Goal: Task Accomplishment & Management: Manage account settings

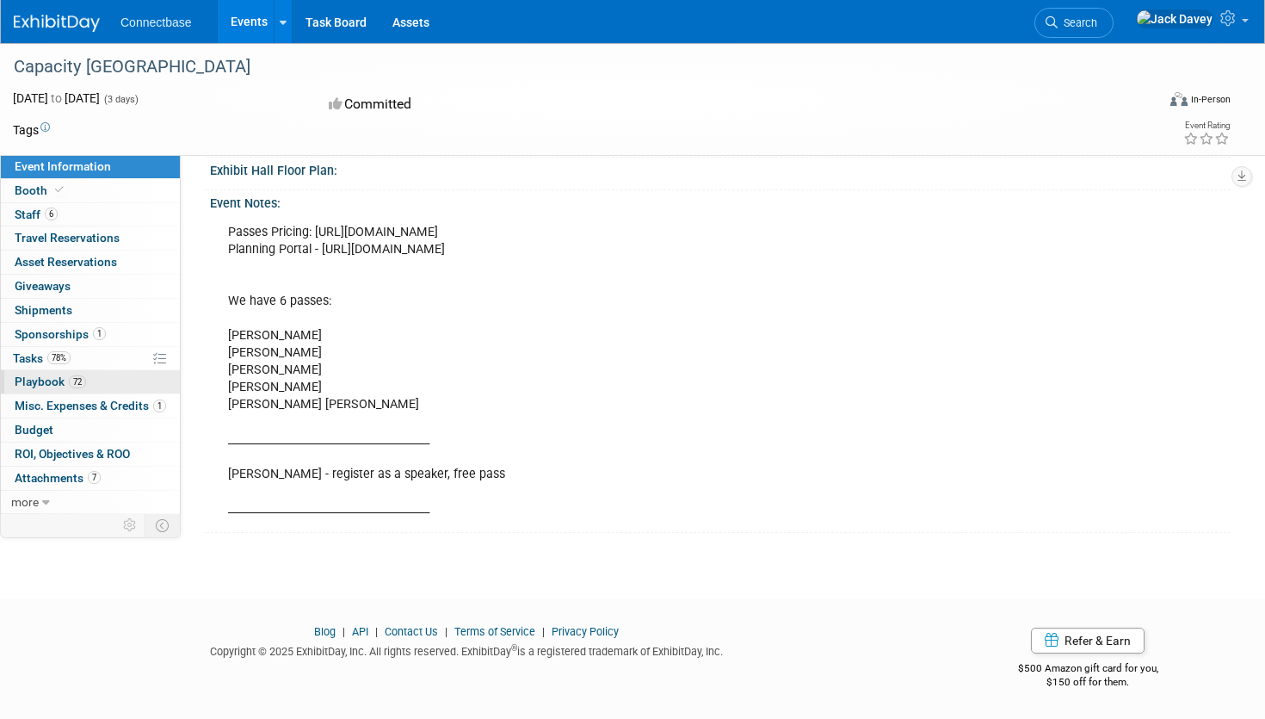
click at [97, 386] on link "72 Playbook 72" at bounding box center [90, 381] width 179 height 23
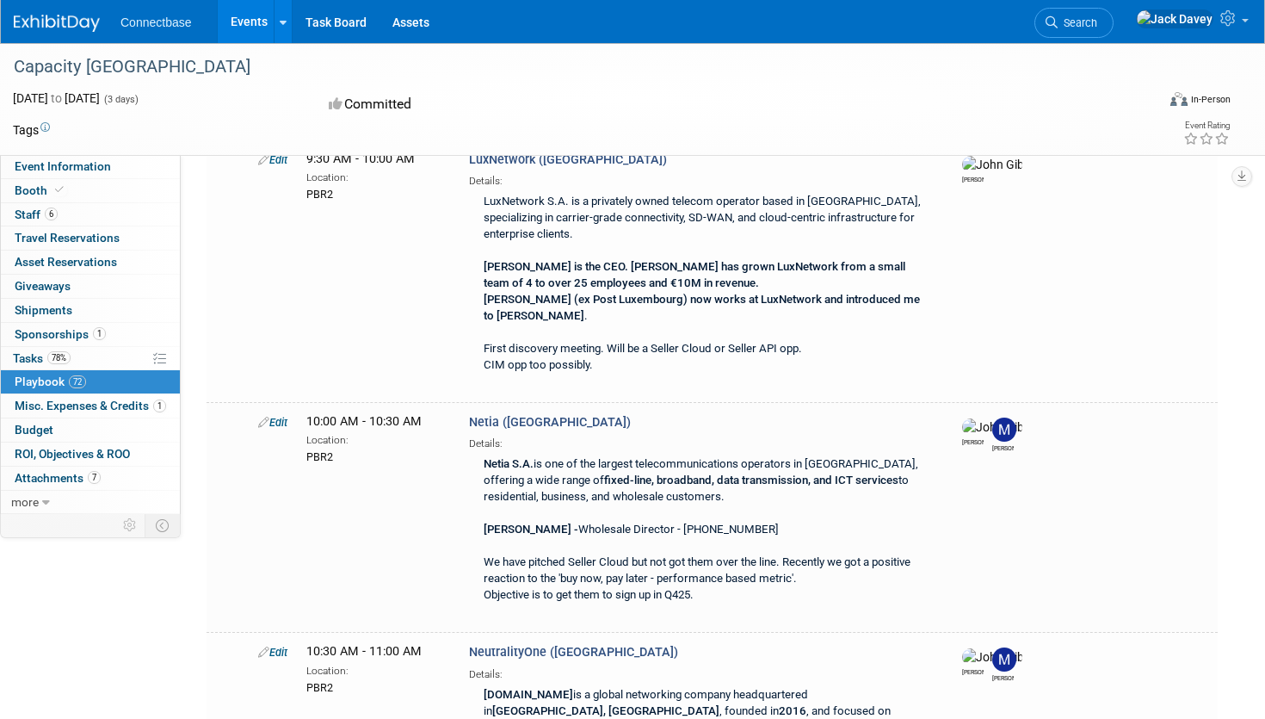
scroll to position [22163, 0]
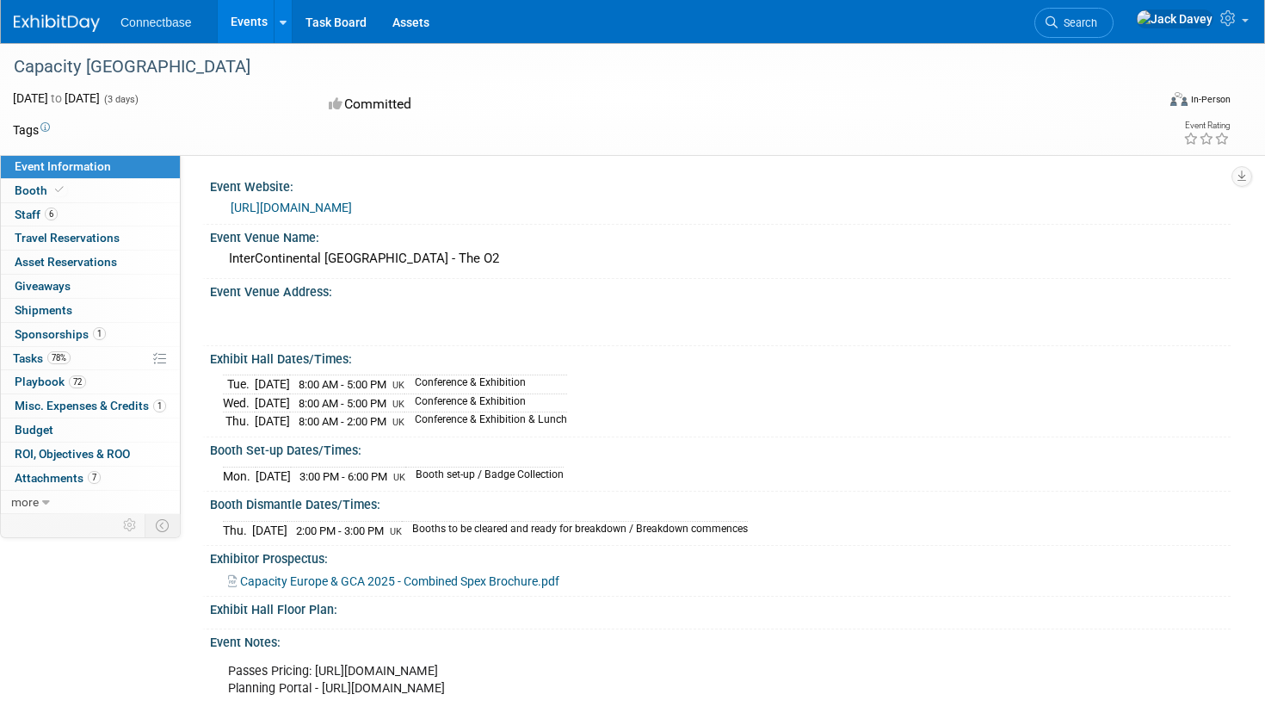
scroll to position [454, 0]
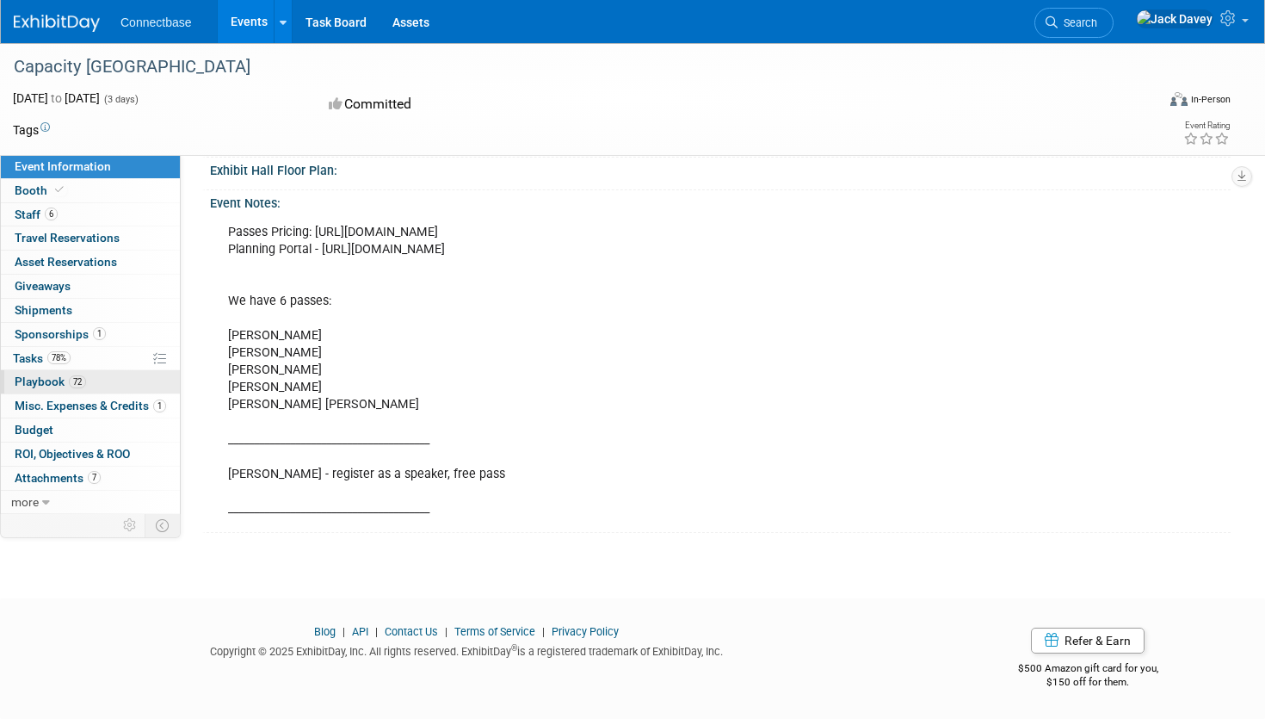
click at [111, 383] on link "72 Playbook 72" at bounding box center [90, 381] width 179 height 23
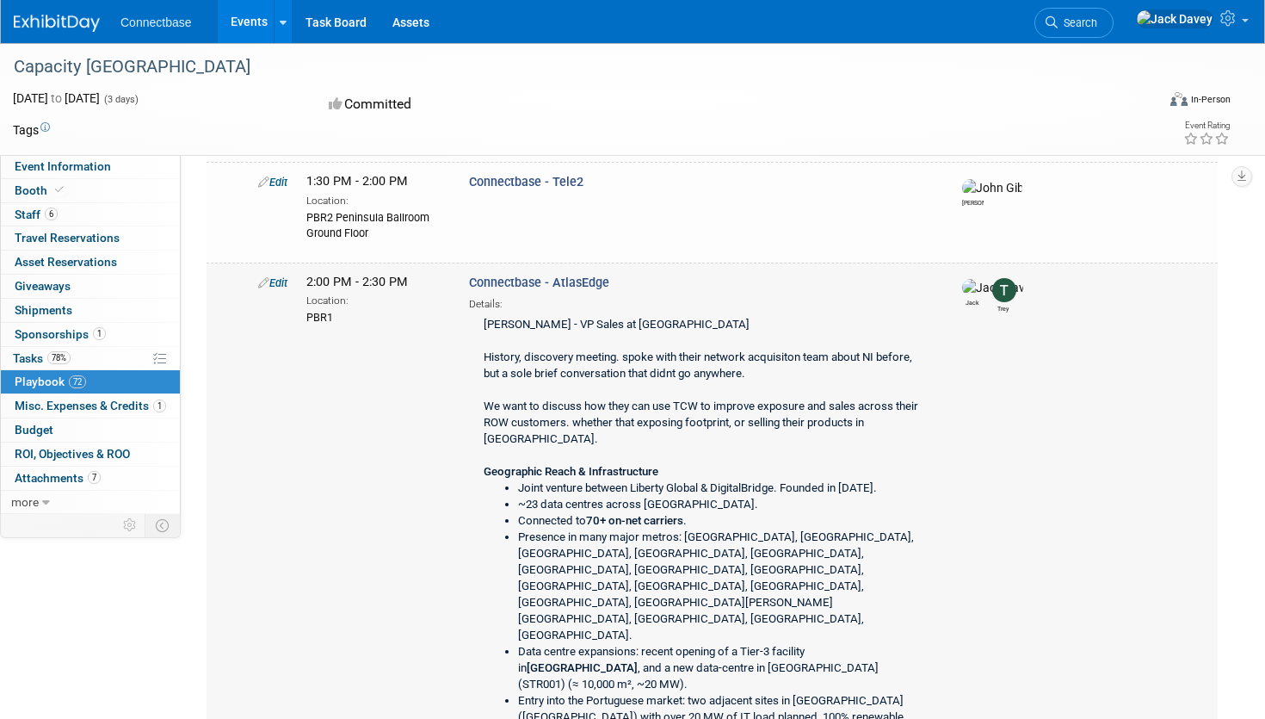
scroll to position [17170, 0]
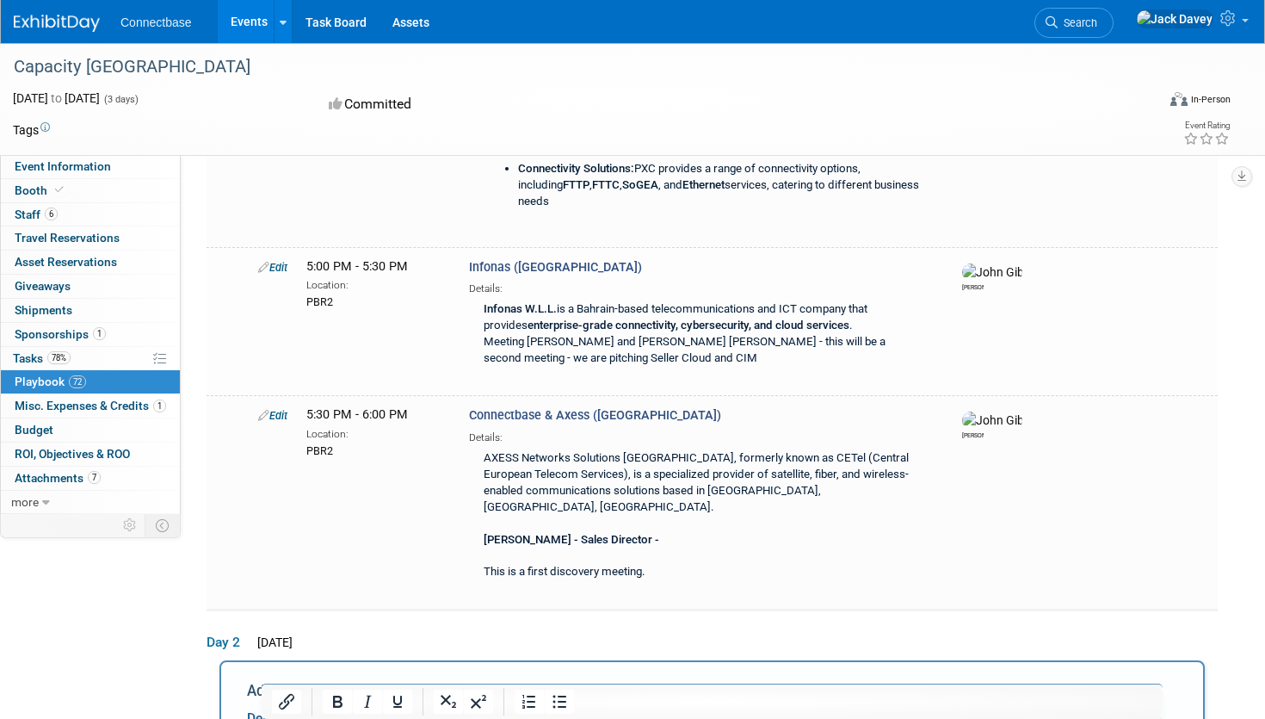
scroll to position [0, 0]
type input "Connectbase - [GEOGRAPHIC_DATA] Mobile"
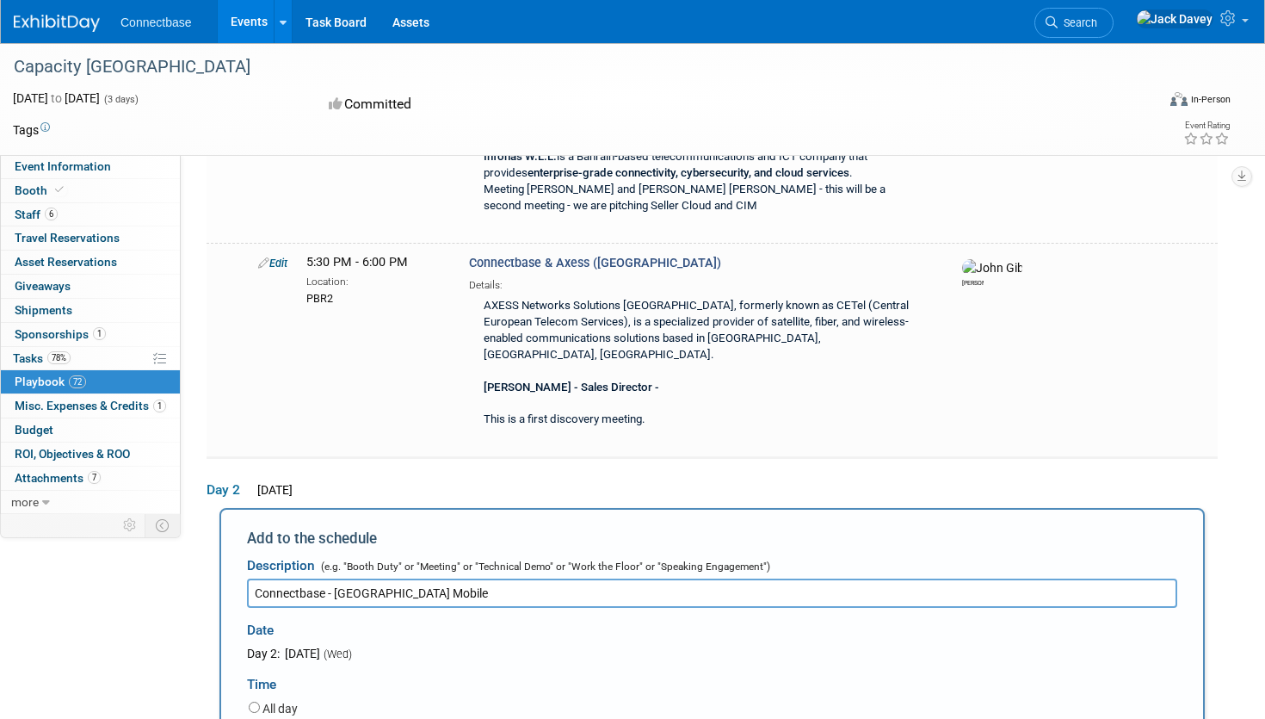
scroll to position [12437, 0]
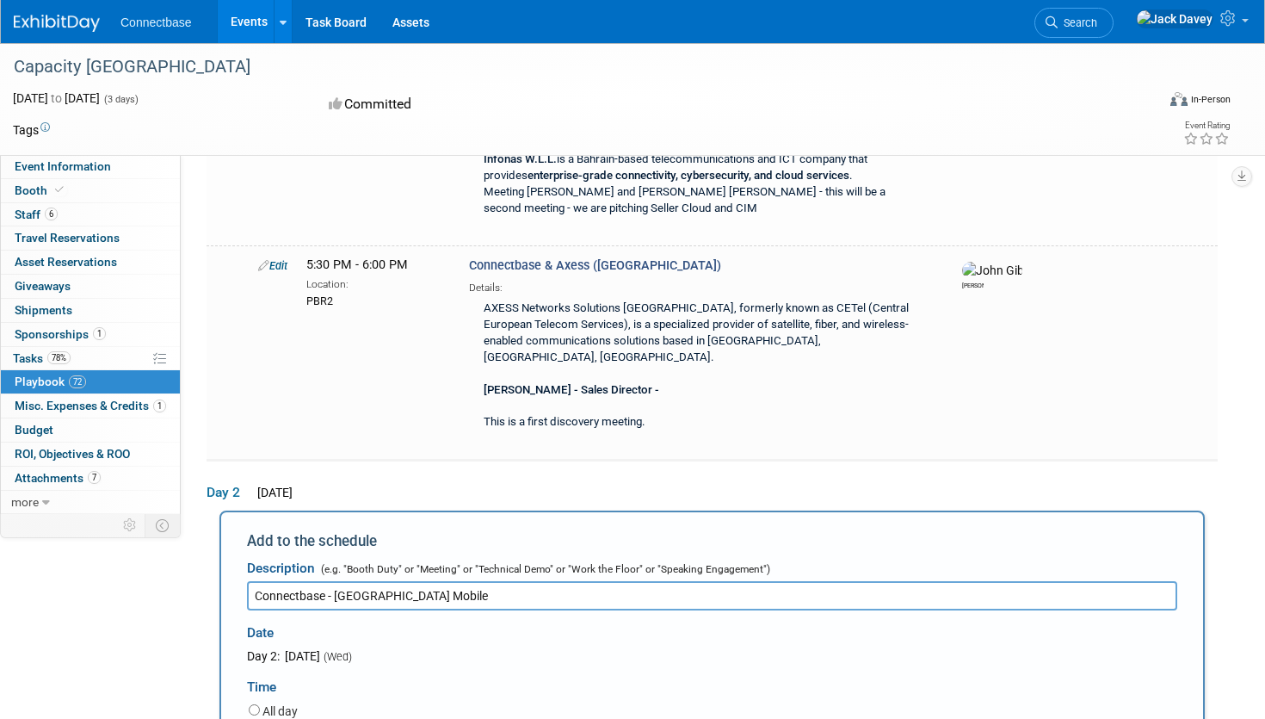
type input "PBR1"
select select
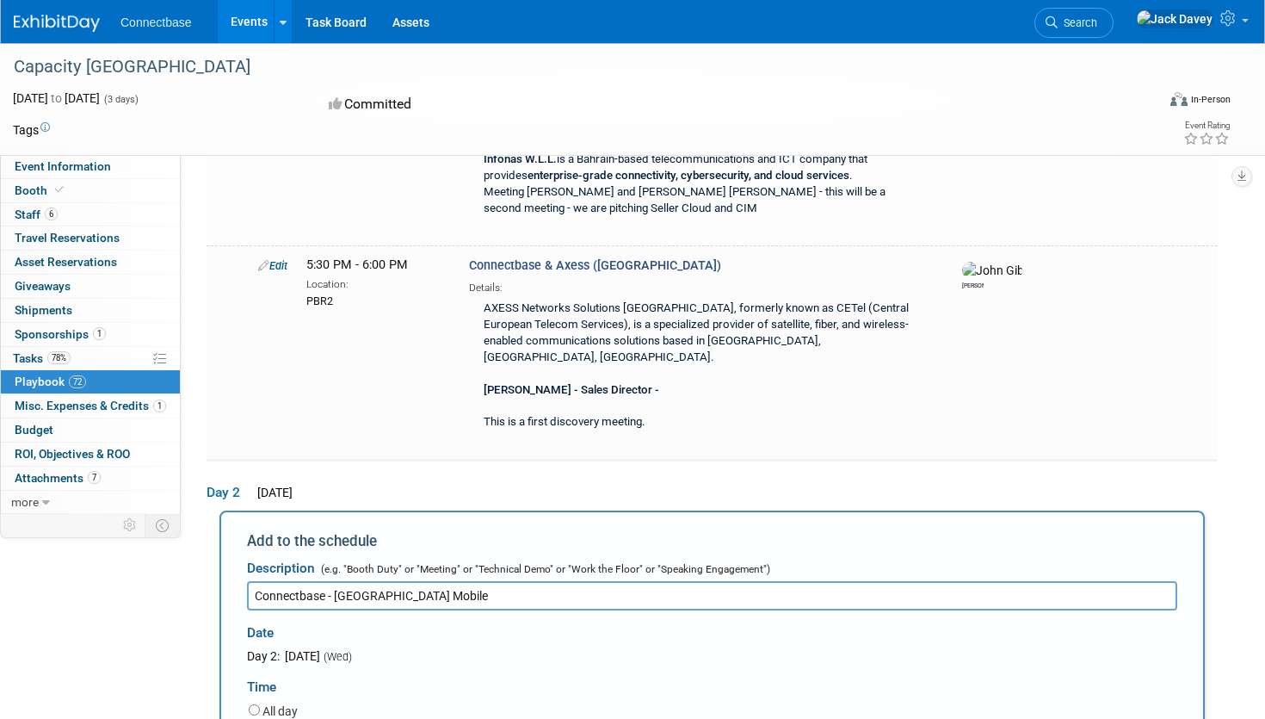
type input "jack"
select select "642fc188-1af2-4829-9343-26efdef3a88c"
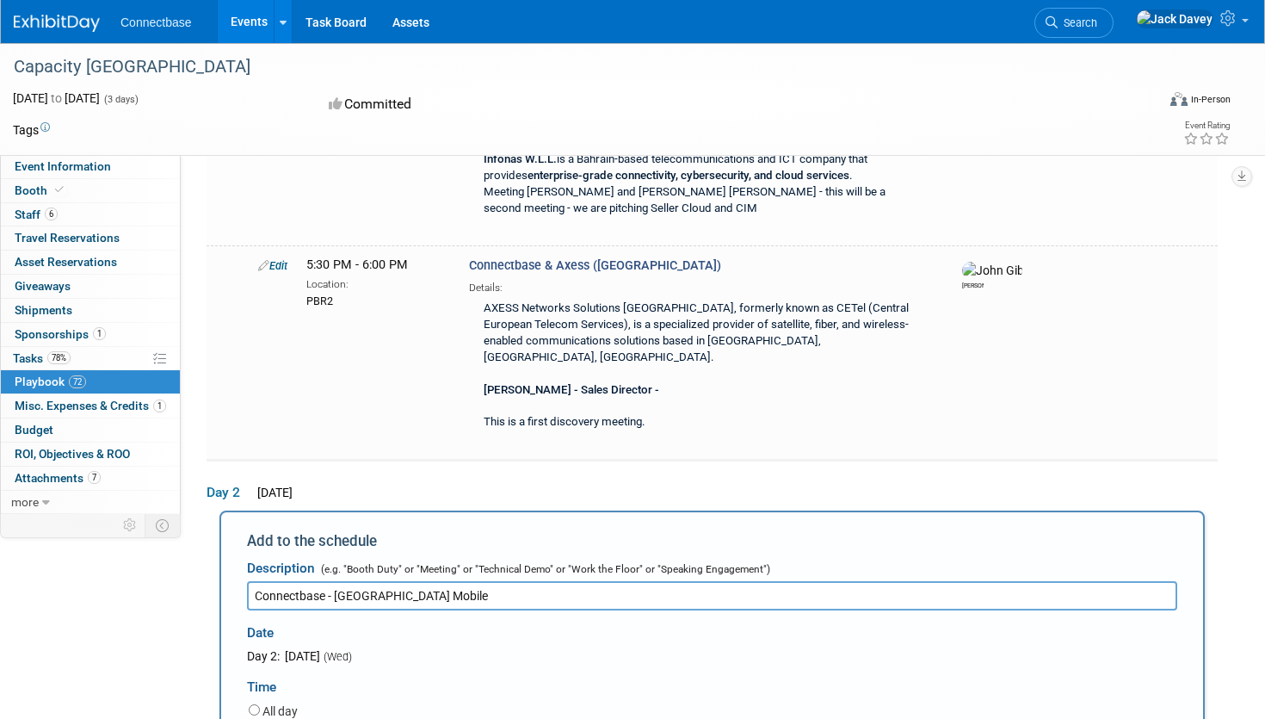
select select
type input "[PERSON_NAME]"
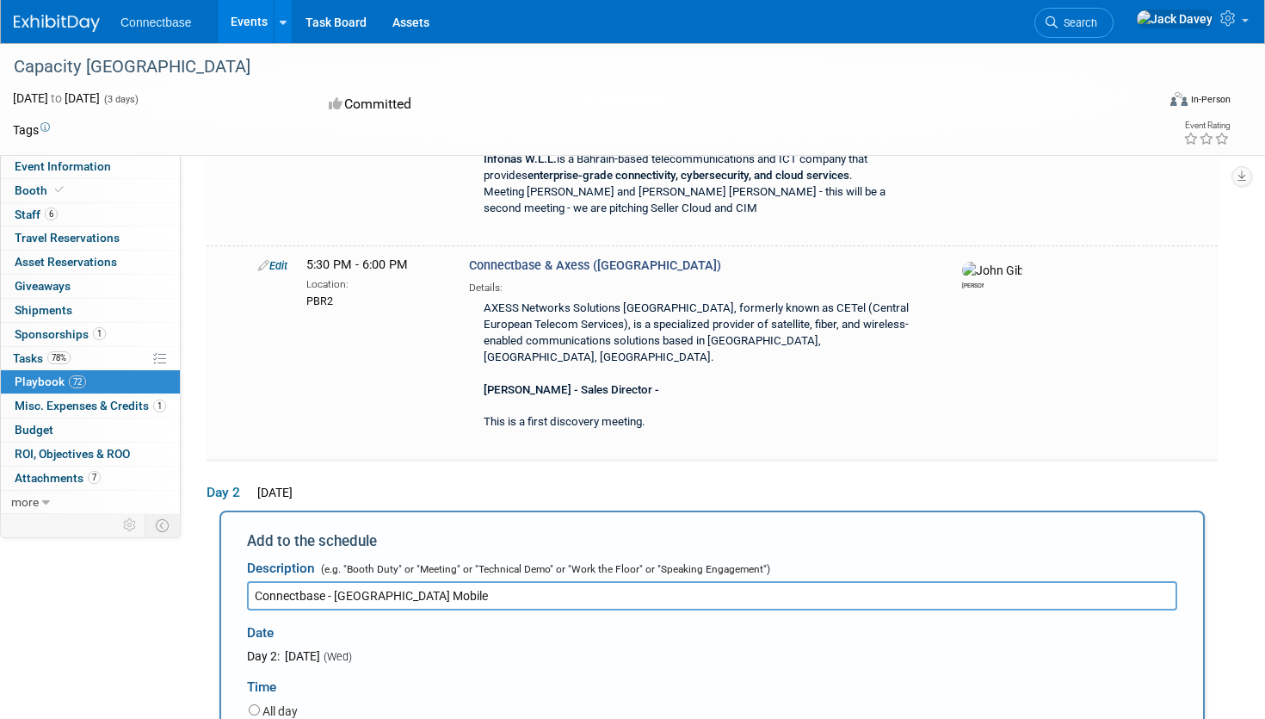
select select "22cb8122-768e-48d5-ad7f-0845f03719de"
select select
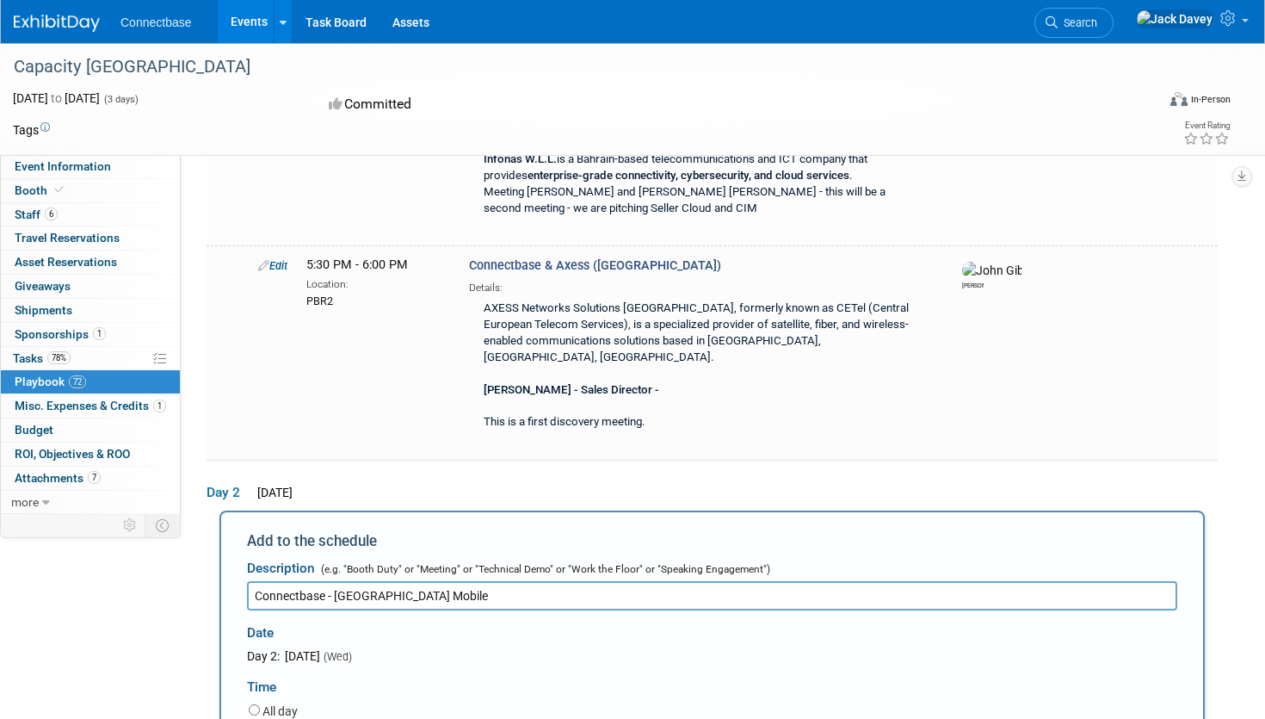
type input "tre"
drag, startPoint x: 427, startPoint y: 585, endPoint x: 163, endPoint y: 17, distance: 626.4
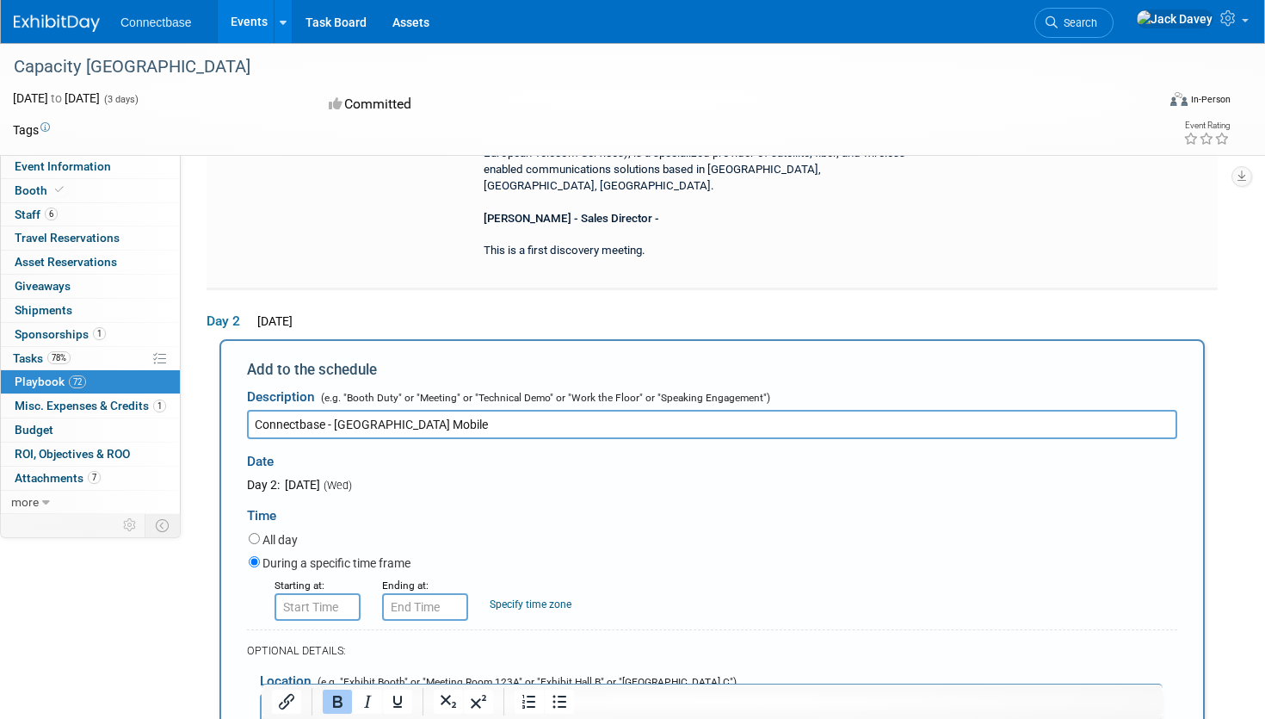
scroll to position [12676, 0]
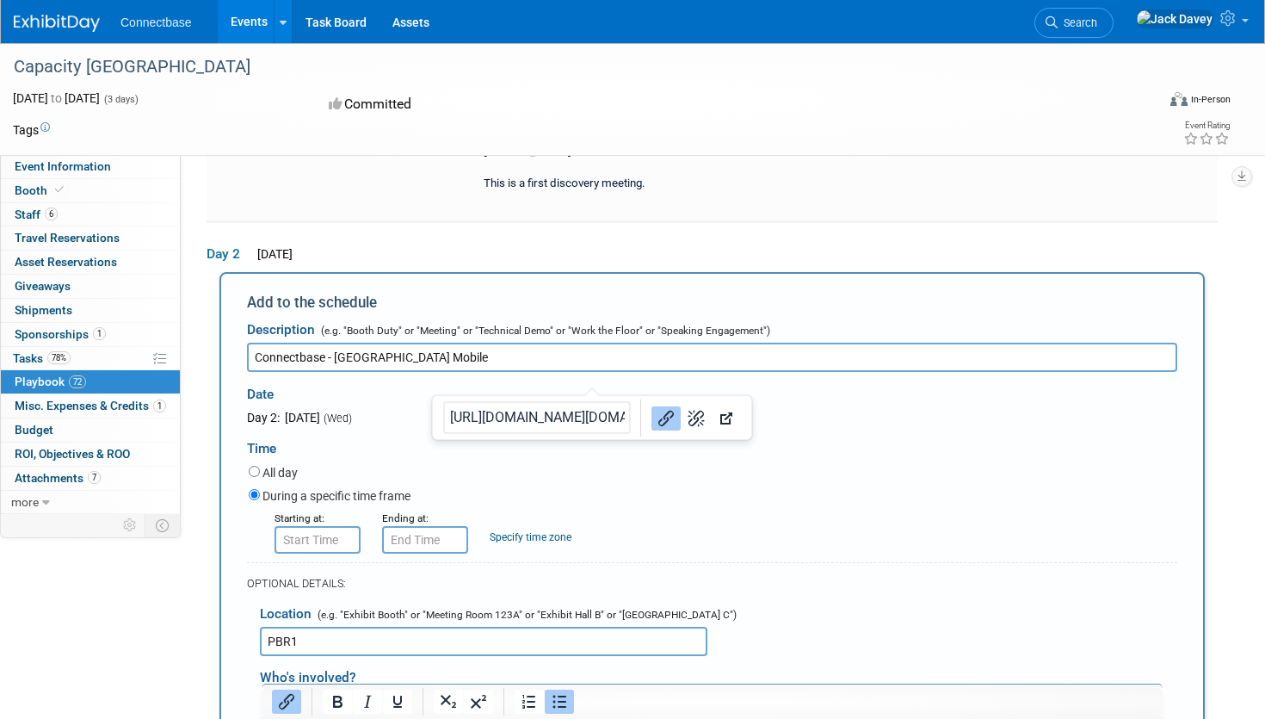
drag, startPoint x: 607, startPoint y: 819, endPoint x: 482, endPoint y: 818, distance: 124.8
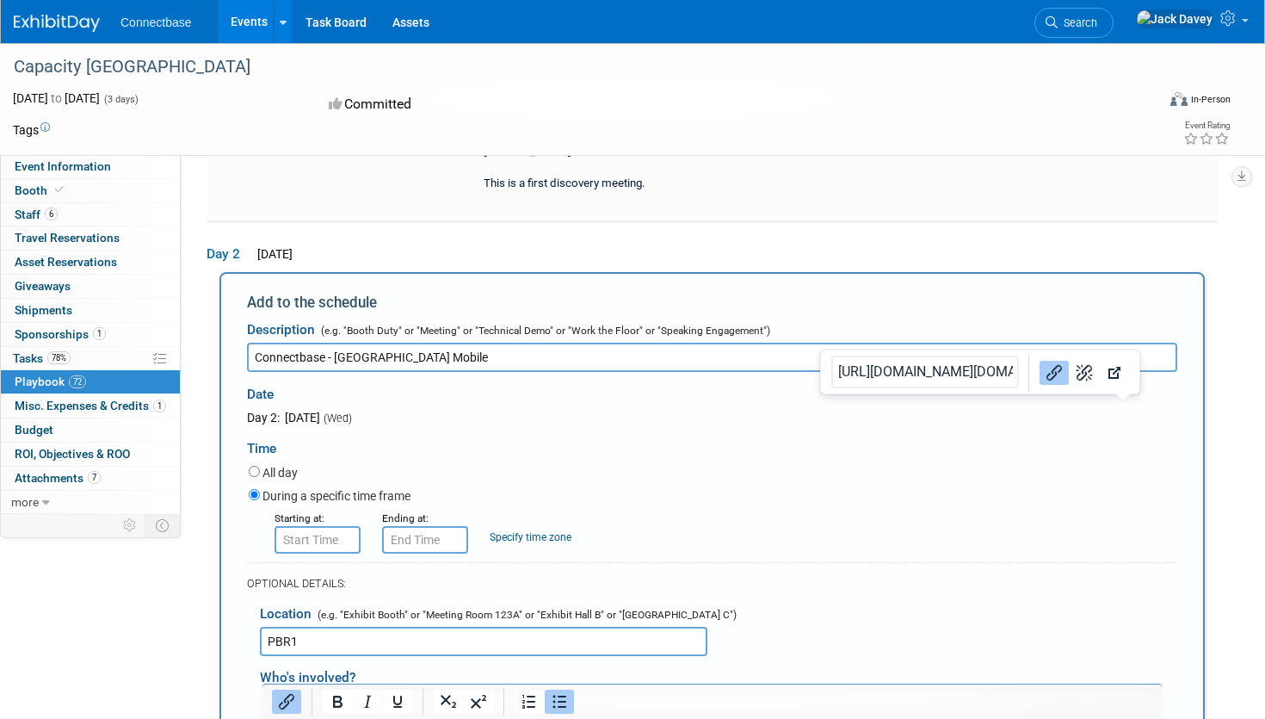
drag, startPoint x: 1151, startPoint y: 858, endPoint x: 1038, endPoint y: 856, distance: 112.7
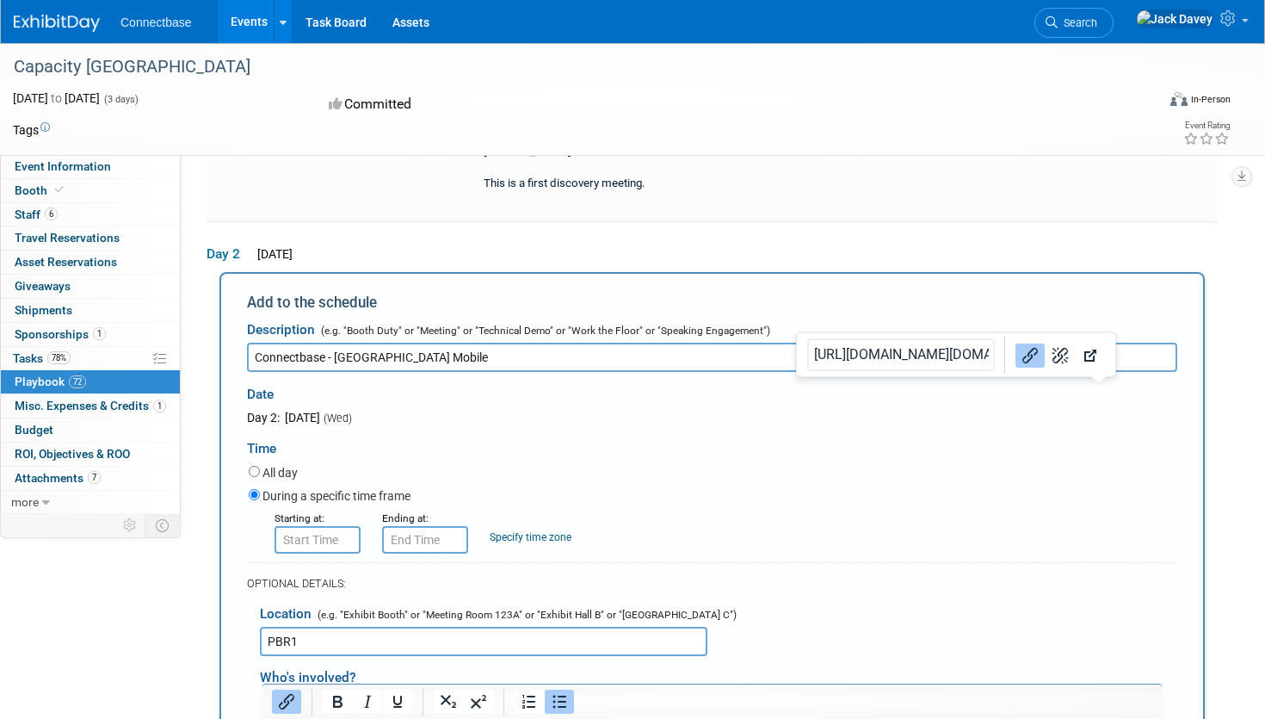
drag, startPoint x: 1114, startPoint y: 844, endPoint x: 1013, endPoint y: 843, distance: 100.7
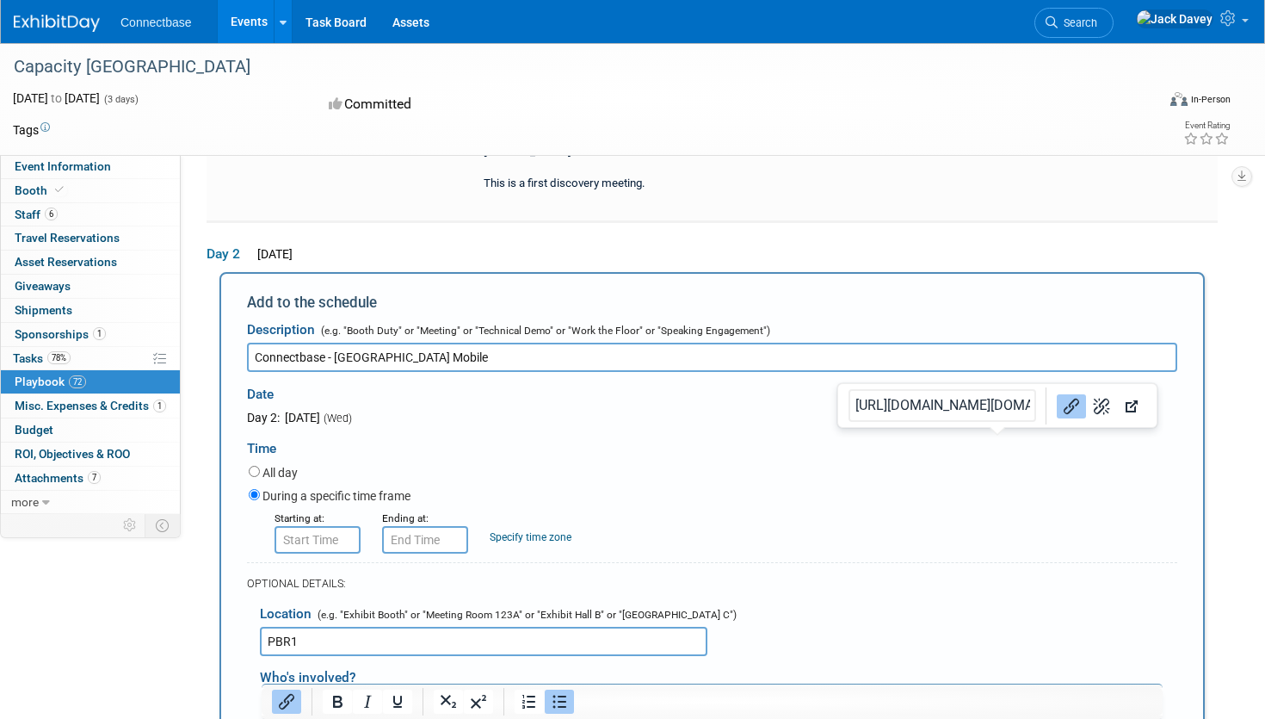
drag, startPoint x: 1002, startPoint y: 897, endPoint x: 884, endPoint y: 894, distance: 117.9
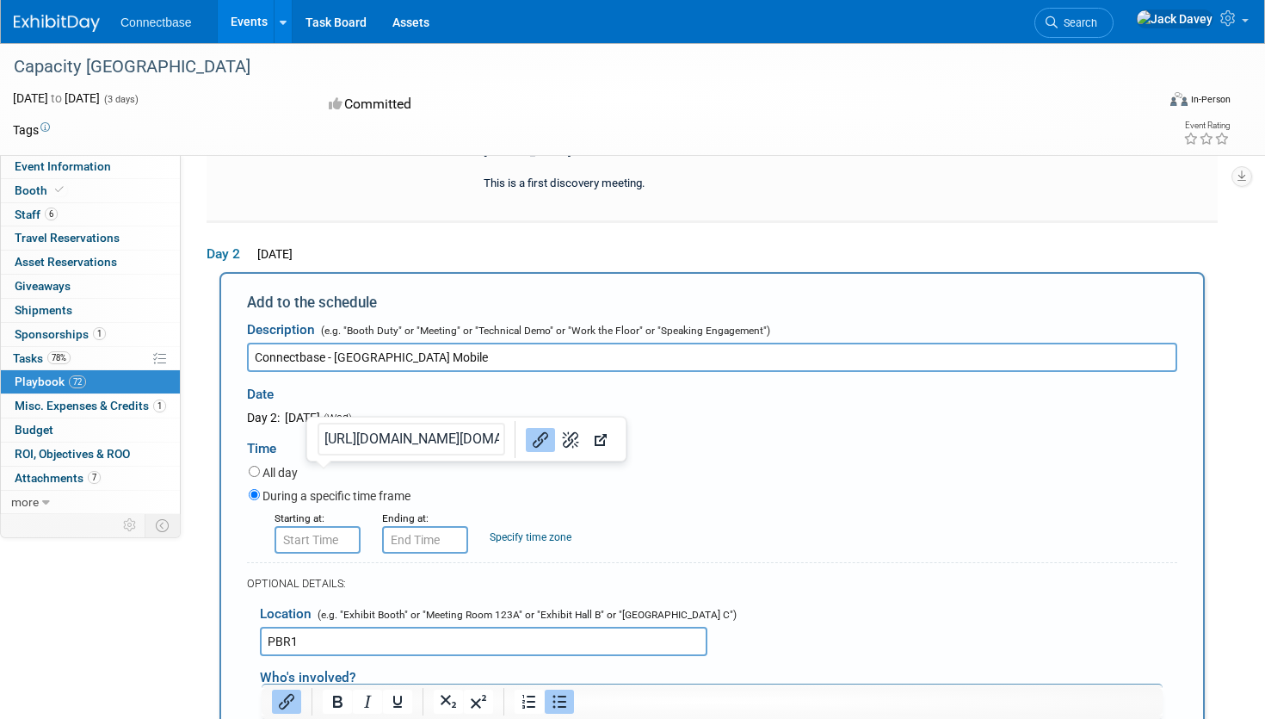
drag, startPoint x: 515, startPoint y: 920, endPoint x: 279, endPoint y: 919, distance: 235.8
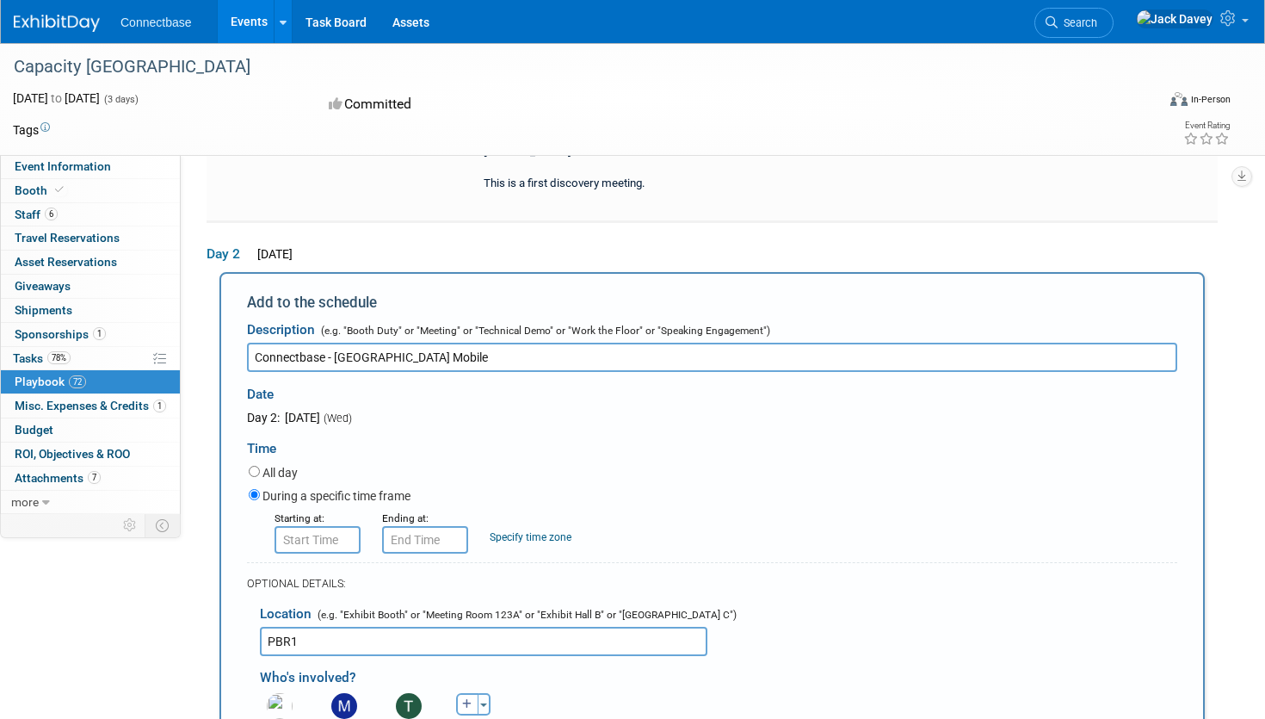
drag, startPoint x: 706, startPoint y: 943, endPoint x: 480, endPoint y: 940, distance: 226.3
drag, startPoint x: 639, startPoint y: 1044, endPoint x: 531, endPoint y: 1040, distance: 107.6
drag, startPoint x: 841, startPoint y: 993, endPoint x: 622, endPoint y: 995, distance: 218.6
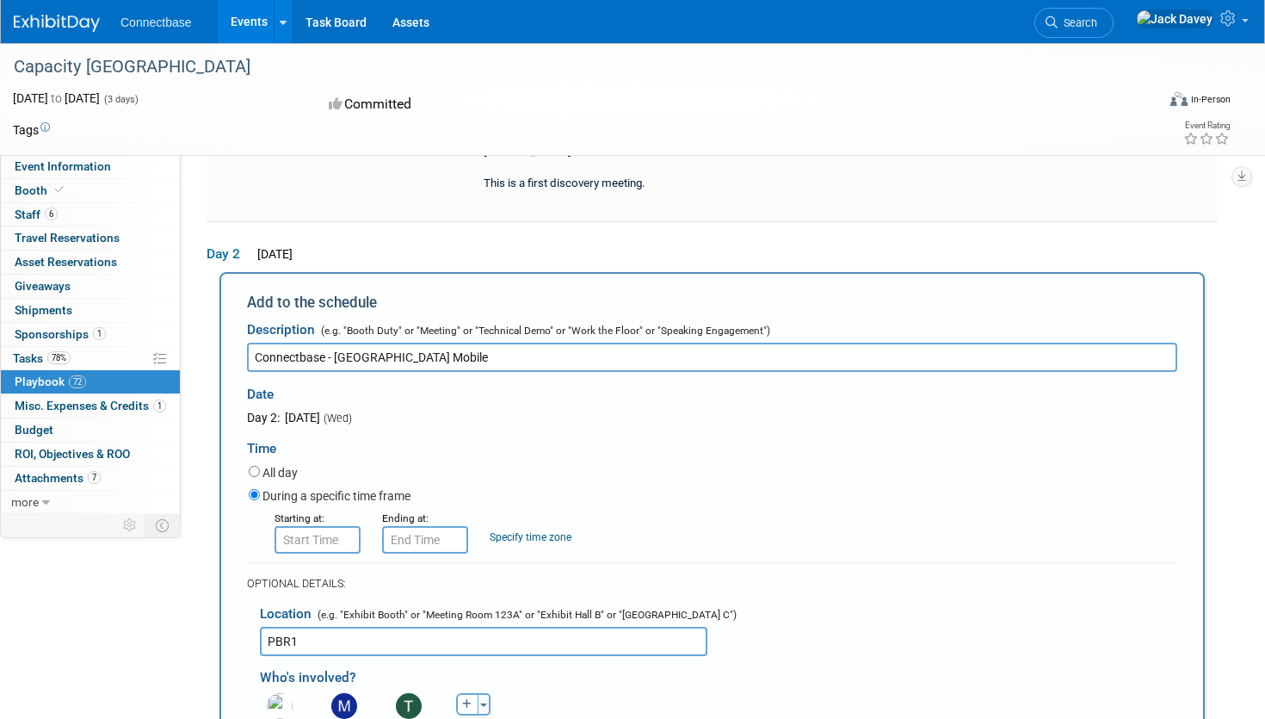
drag, startPoint x: 921, startPoint y: 1010, endPoint x: 805, endPoint y: 1015, distance: 115.4
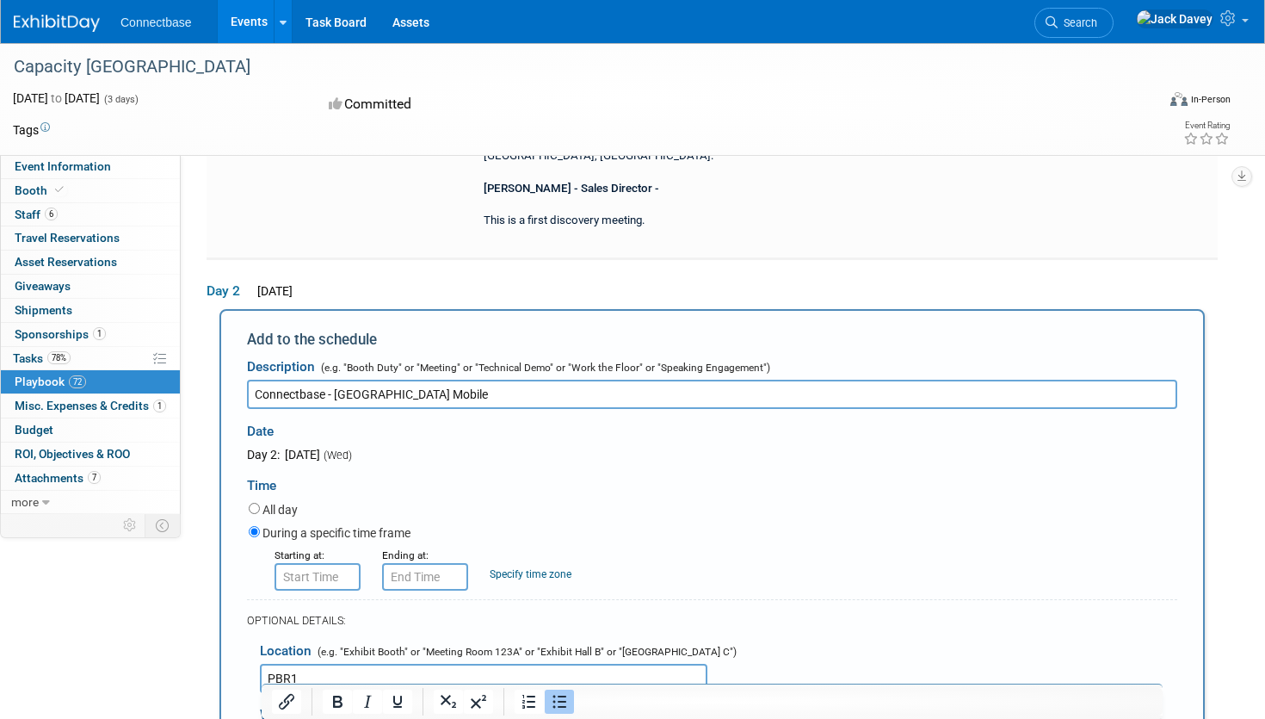
scroll to position [12639, 0]
click at [781, 63] on div "Capacity [GEOGRAPHIC_DATA]" at bounding box center [568, 67] width 1120 height 31
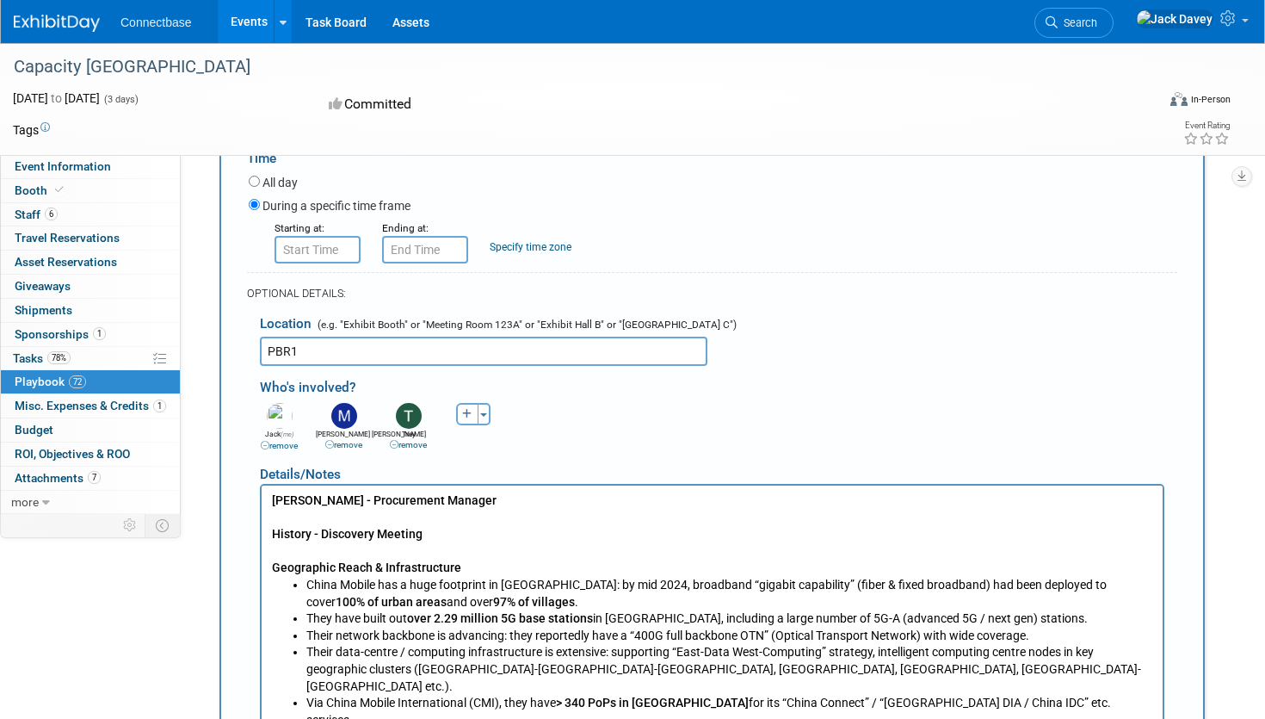
scroll to position [12967, 0]
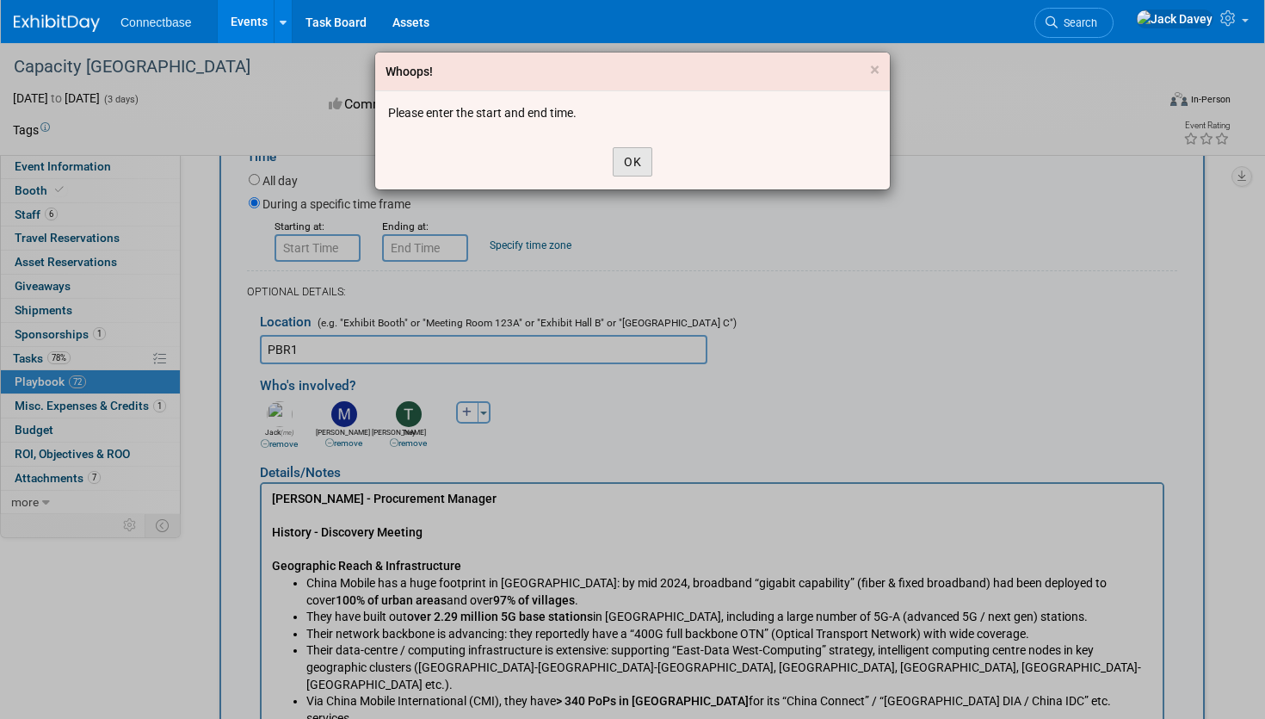
click at [631, 170] on button "OK" at bounding box center [633, 161] width 40 height 29
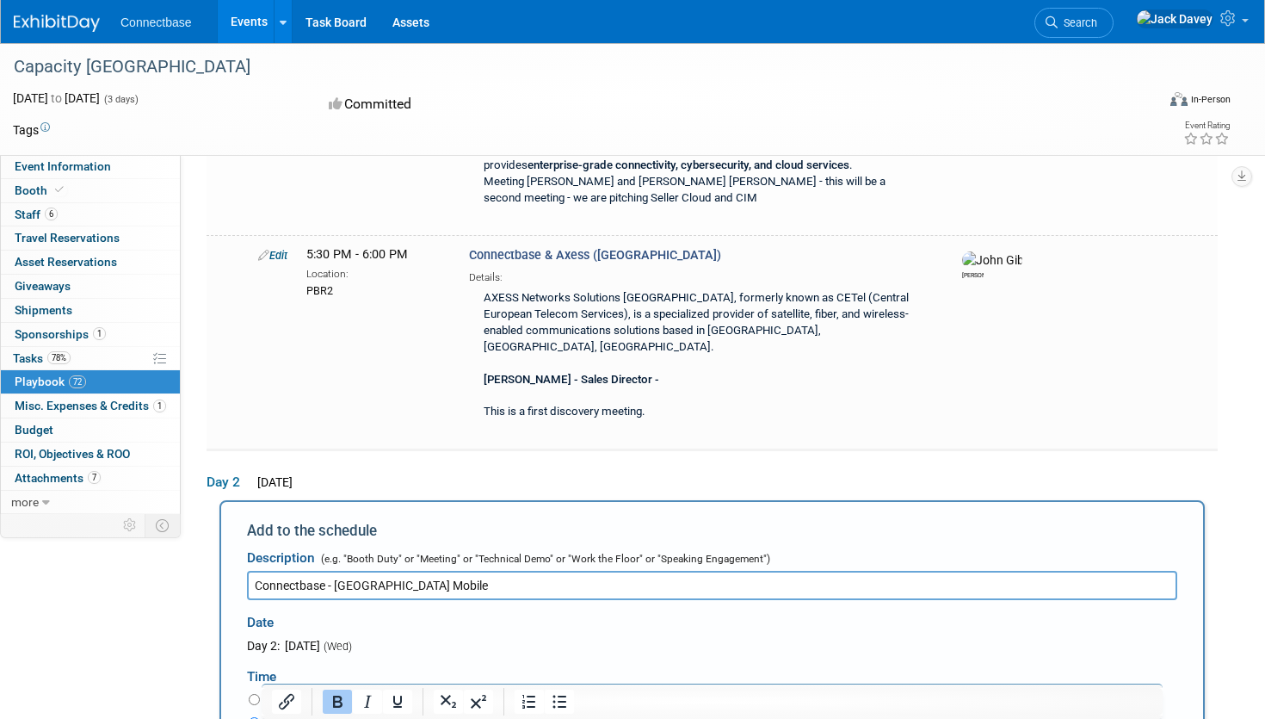
scroll to position [12417, 0]
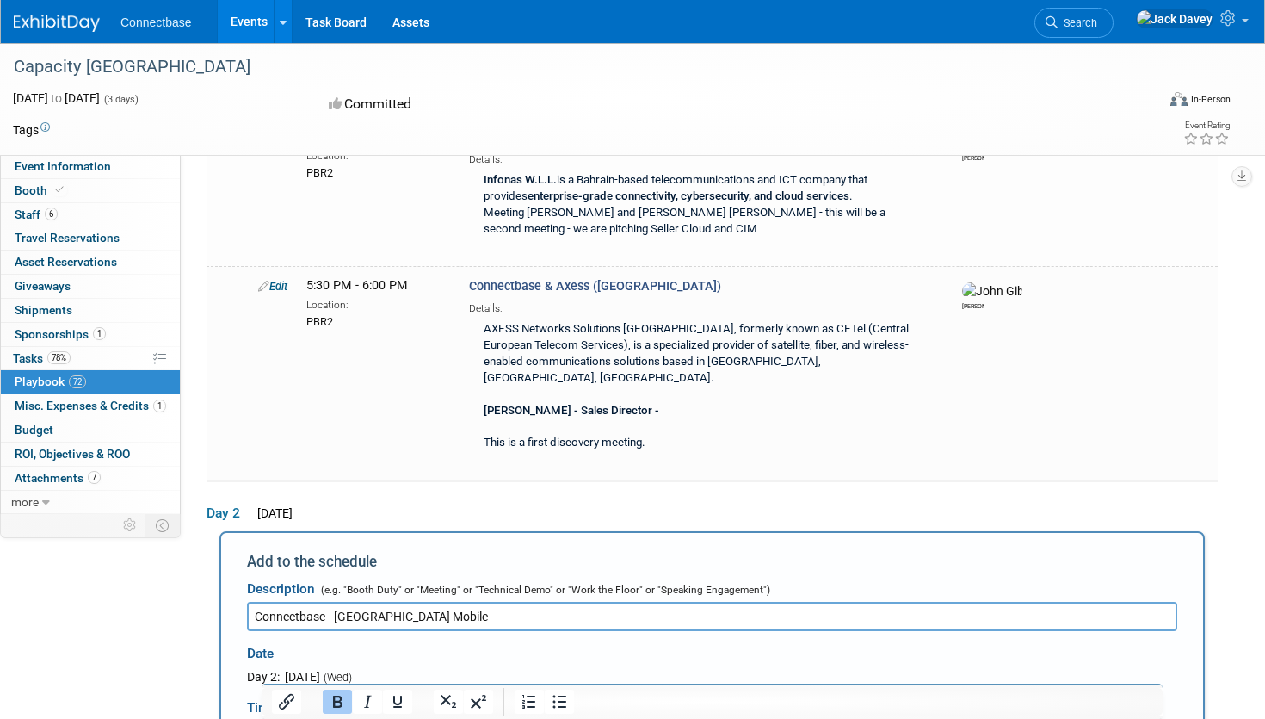
type input "2:30 PM"
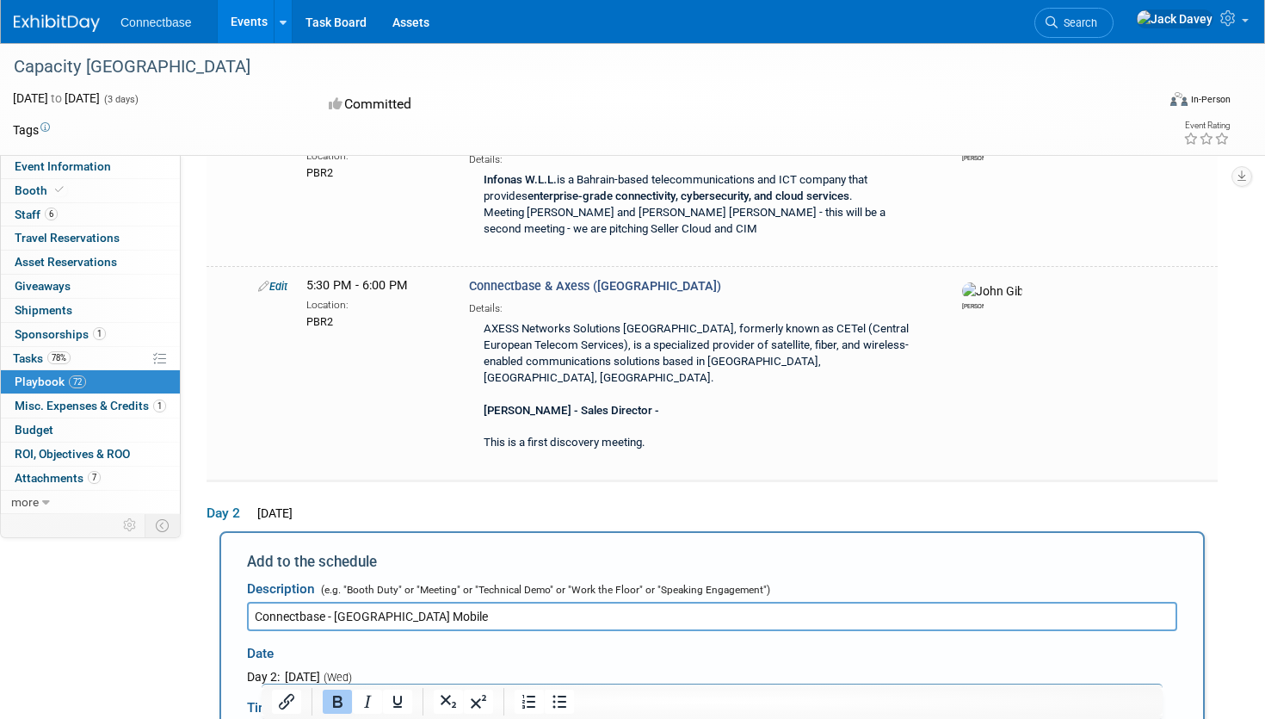
type input "3:00 PM"
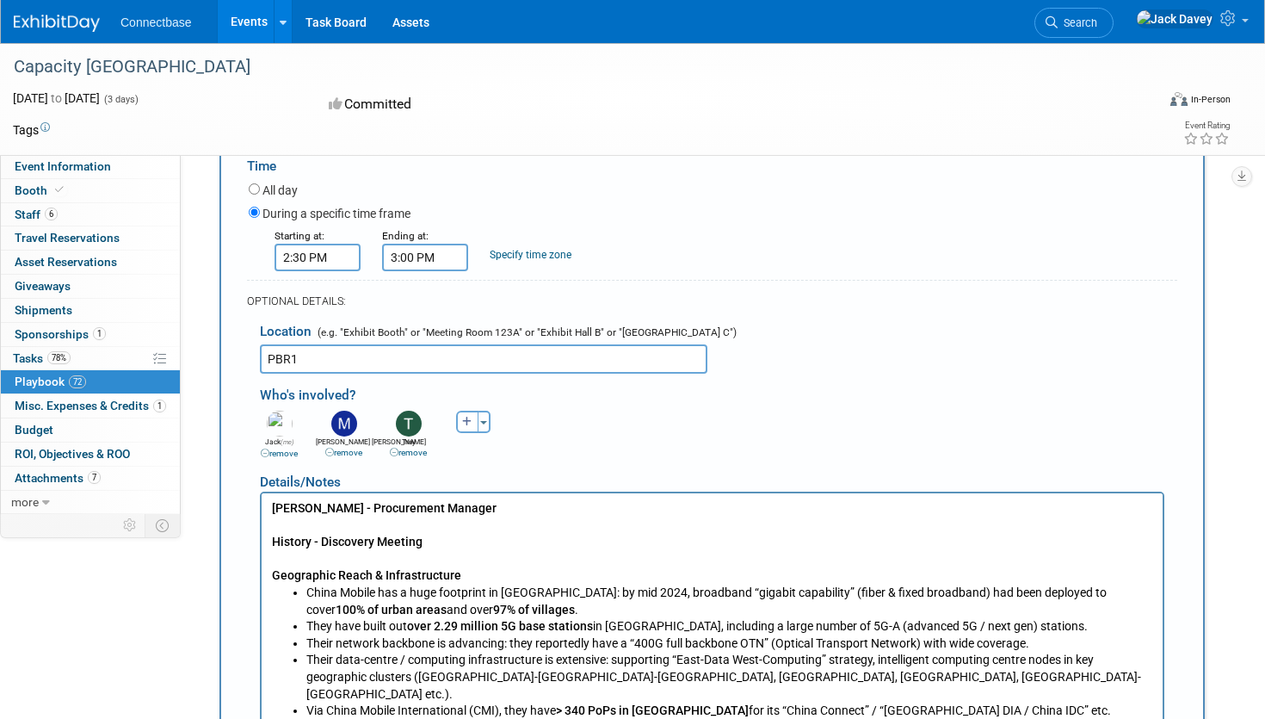
scroll to position [12963, 0]
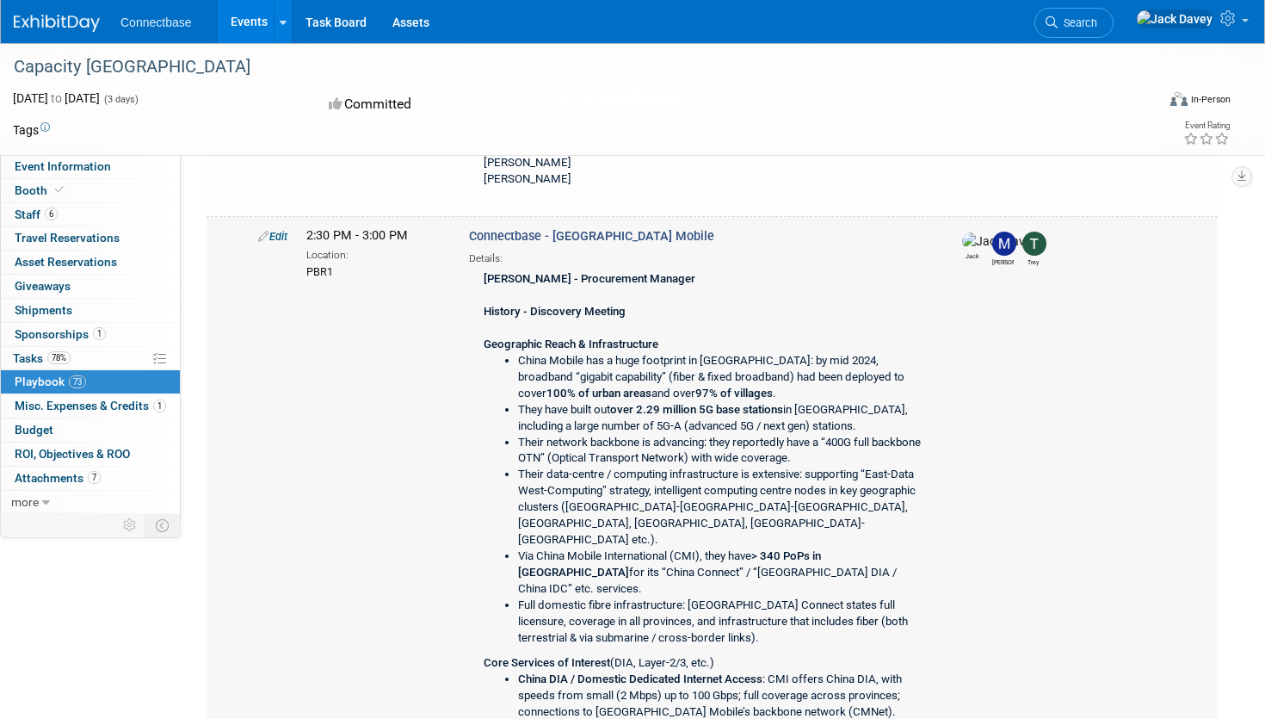
scroll to position [18173, 0]
